Goal: Transaction & Acquisition: Purchase product/service

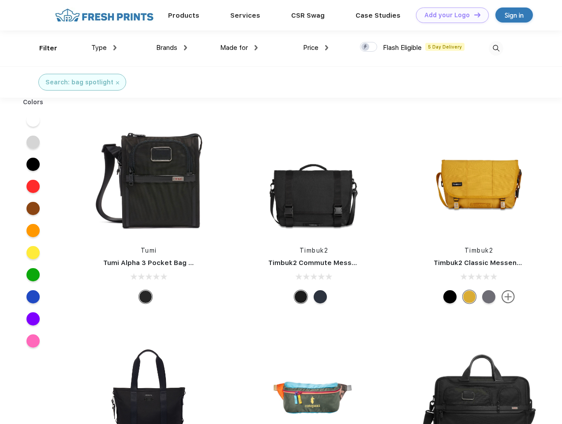
click at [449, 15] on link "Add your Logo Design Tool" at bounding box center [452, 15] width 73 height 15
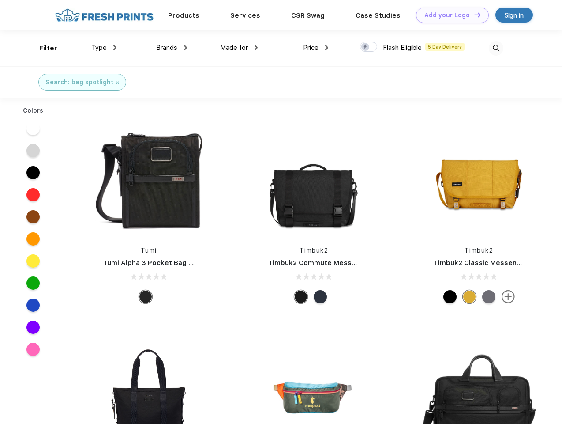
click at [0, 0] on div "Design Tool" at bounding box center [0, 0] width 0 height 0
click at [473, 15] on link "Add your Logo Design Tool" at bounding box center [452, 15] width 73 height 15
click at [42, 48] on div "Filter" at bounding box center [48, 48] width 18 height 10
click at [104, 48] on span "Type" at bounding box center [98, 48] width 15 height 8
click at [172, 48] on span "Brands" at bounding box center [166, 48] width 21 height 8
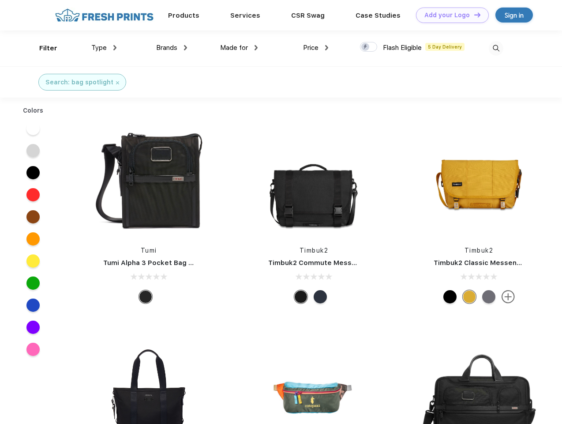
click at [239, 48] on span "Made for" at bounding box center [234, 48] width 28 height 8
click at [316, 48] on span "Price" at bounding box center [310, 48] width 15 height 8
click at [369, 47] on div at bounding box center [368, 47] width 17 height 10
click at [366, 47] on input "checkbox" at bounding box center [363, 44] width 6 height 6
click at [496, 48] on img at bounding box center [496, 48] width 15 height 15
